Goal: Find specific page/section: Find specific page/section

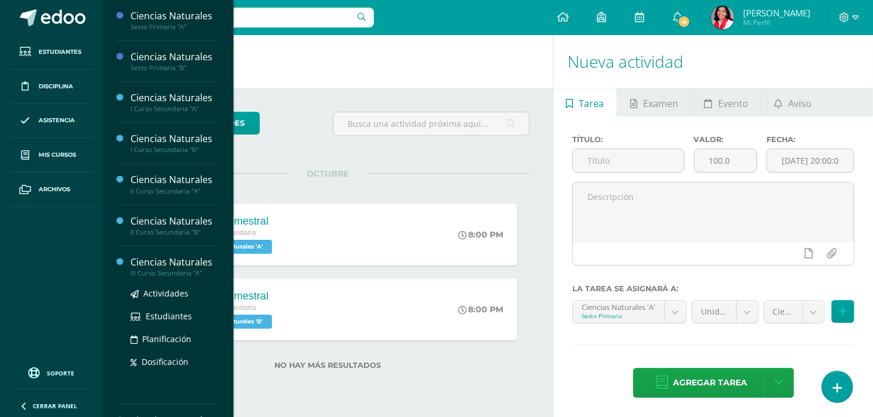
click at [184, 276] on div "III Curso Secundaria "A"" at bounding box center [174, 273] width 89 height 8
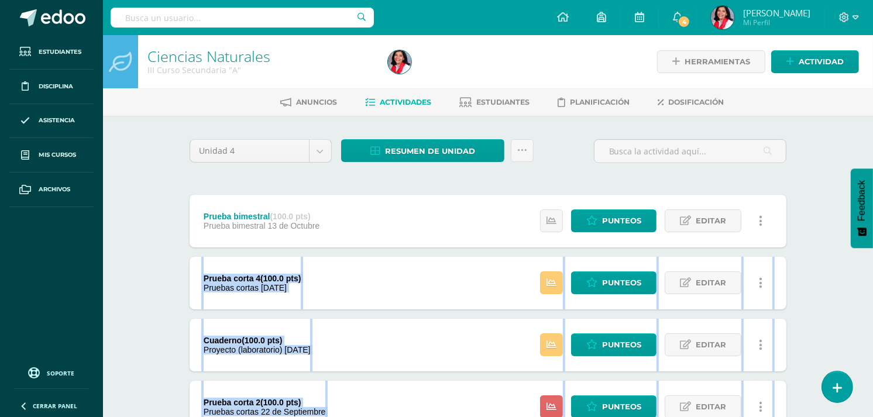
drag, startPoint x: 0, startPoint y: 0, endPoint x: 420, endPoint y: 451, distance: 615.6
